Goal: Transaction & Acquisition: Purchase product/service

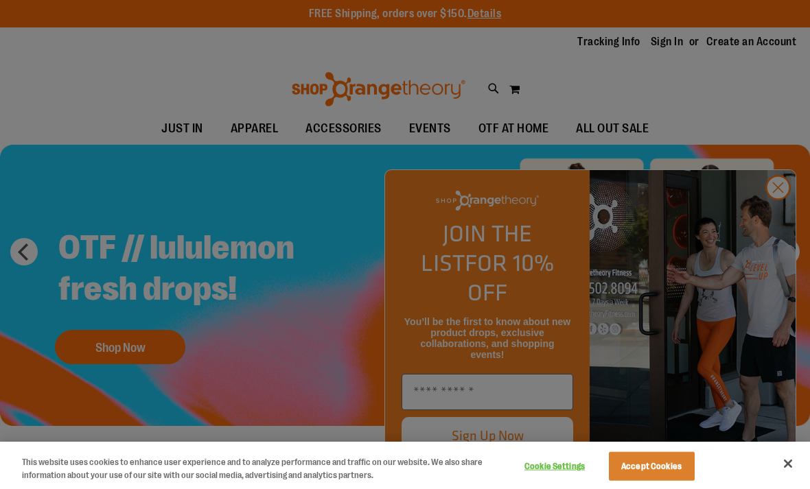
click at [776, 207] on div at bounding box center [405, 244] width 810 height 489
click at [783, 217] on div at bounding box center [405, 244] width 810 height 489
click at [644, 474] on button "Accept Cookies" at bounding box center [652, 466] width 86 height 29
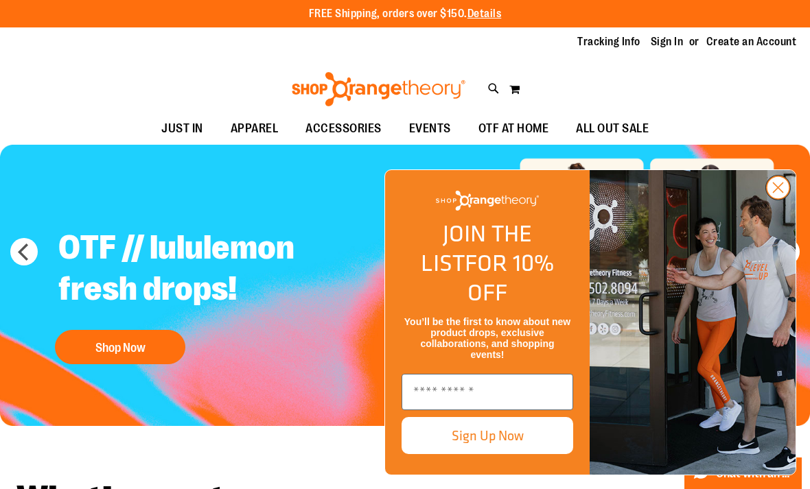
click at [773, 199] on circle "Close dialog" at bounding box center [778, 187] width 23 height 23
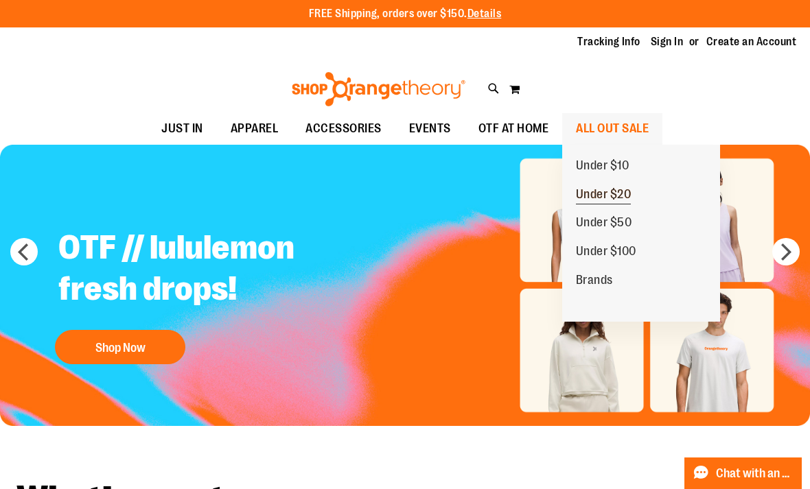
click at [615, 192] on span "Under $20" at bounding box center [604, 195] width 56 height 17
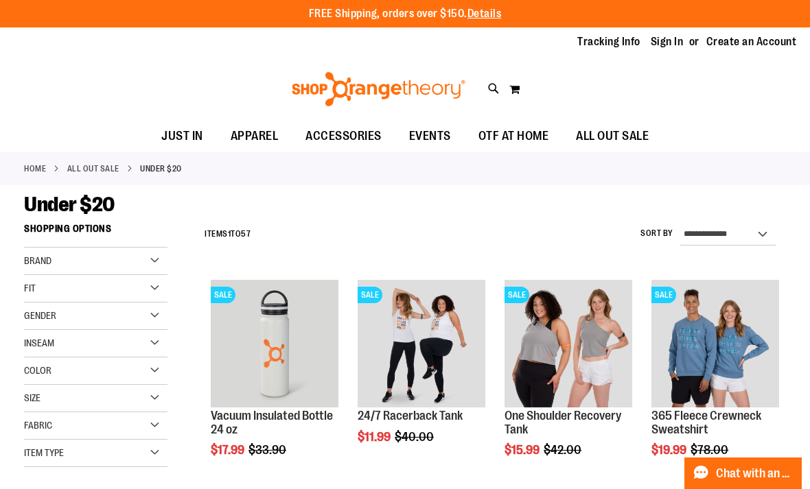
click at [164, 399] on div "Size" at bounding box center [95, 398] width 143 height 27
click at [116, 432] on div "L" at bounding box center [110, 433] width 21 height 21
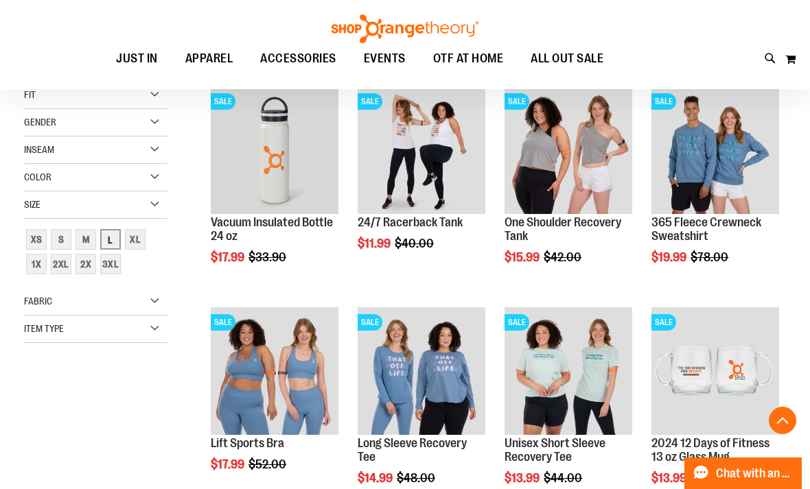
scroll to position [216, 0]
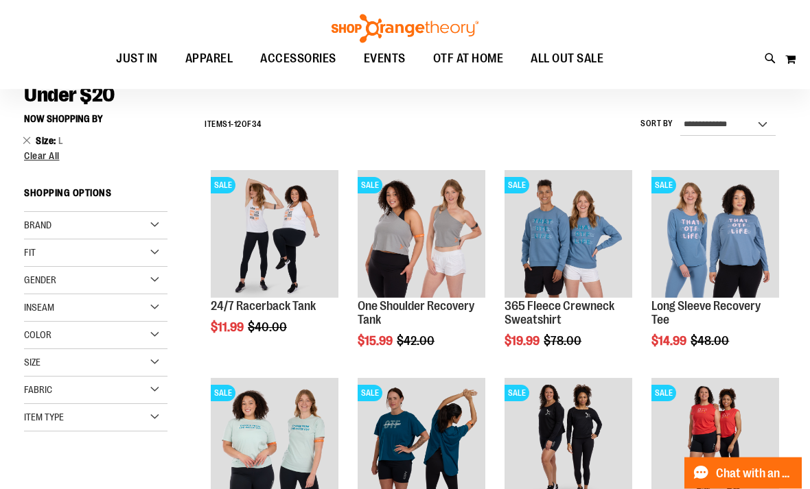
scroll to position [108, 0]
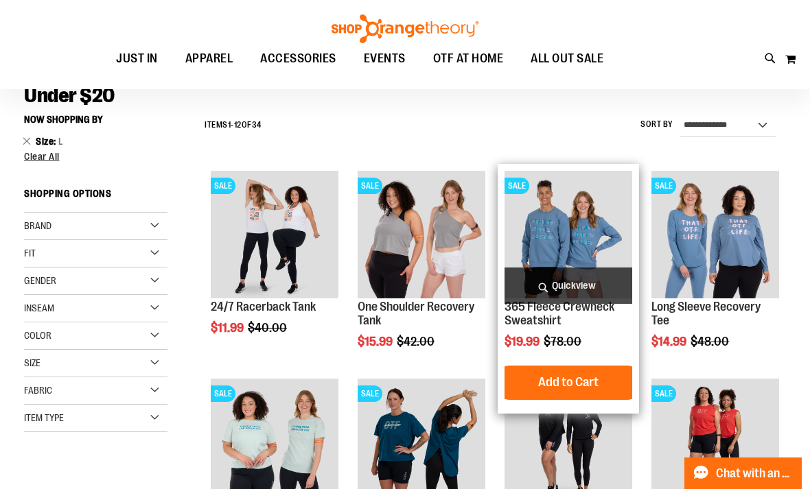
click at [583, 279] on span "Quickview" at bounding box center [568, 286] width 128 height 36
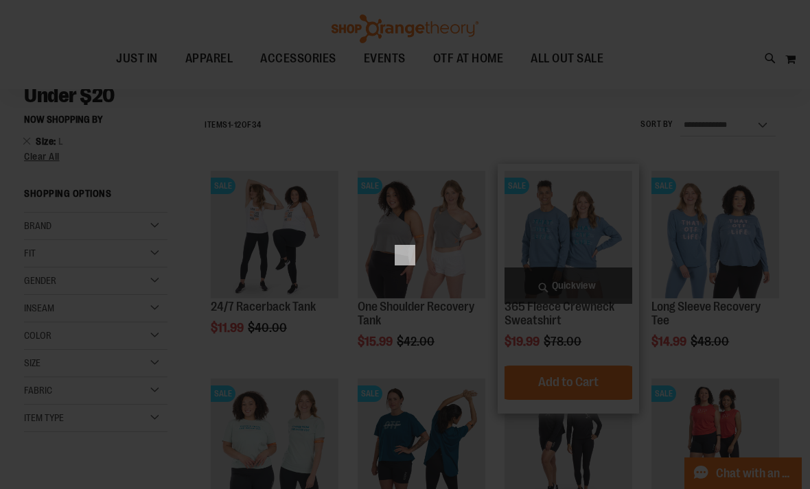
scroll to position [0, 0]
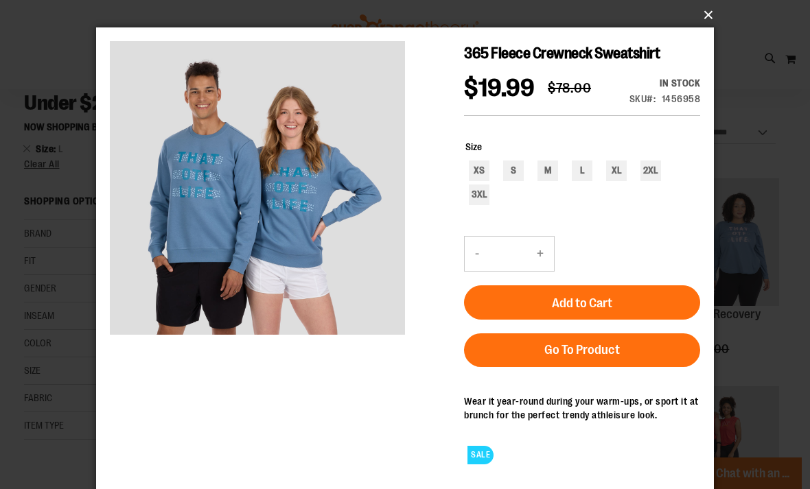
click at [714, 17] on button "×" at bounding box center [409, 15] width 618 height 30
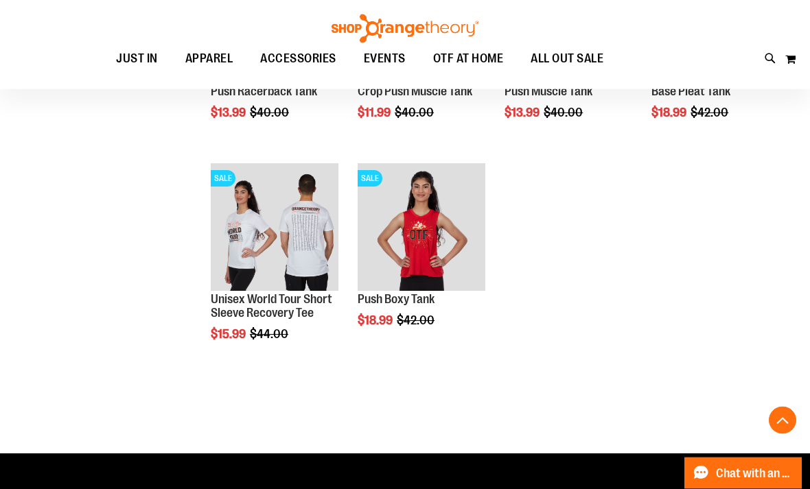
scroll to position [1780, 0]
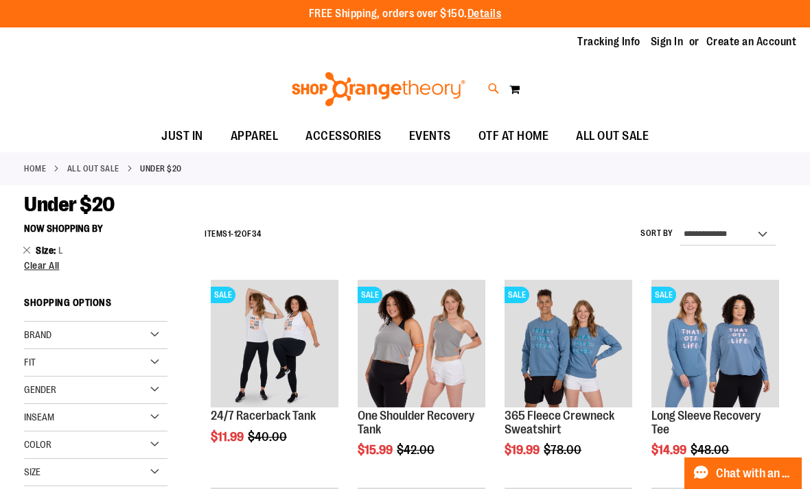
click at [497, 91] on icon at bounding box center [494, 89] width 12 height 16
type input "*****"
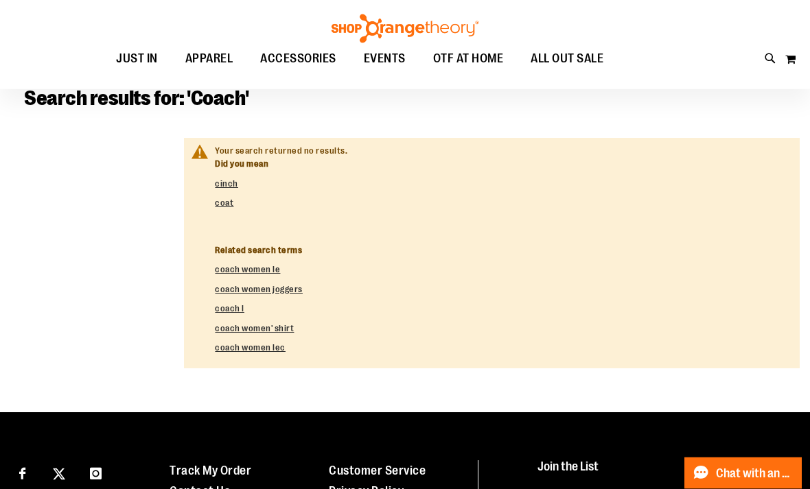
scroll to position [106, 0]
click at [274, 323] on link "coach women' shirt" at bounding box center [254, 328] width 79 height 10
